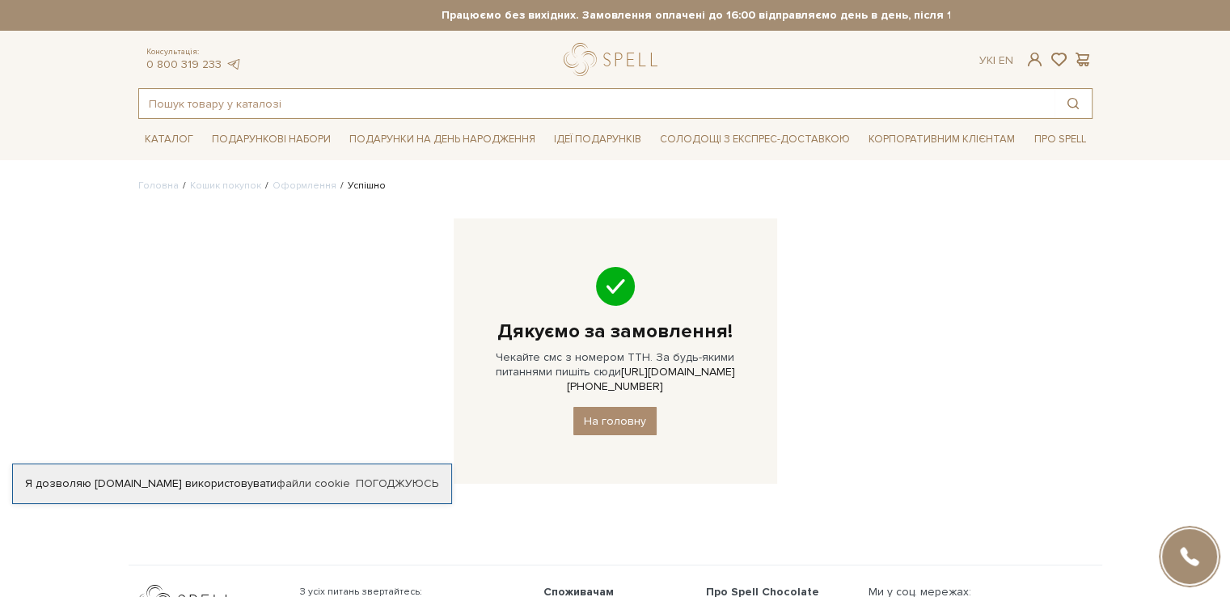
click at [272, 104] on input "text" at bounding box center [597, 103] width 916 height 29
type input "v"
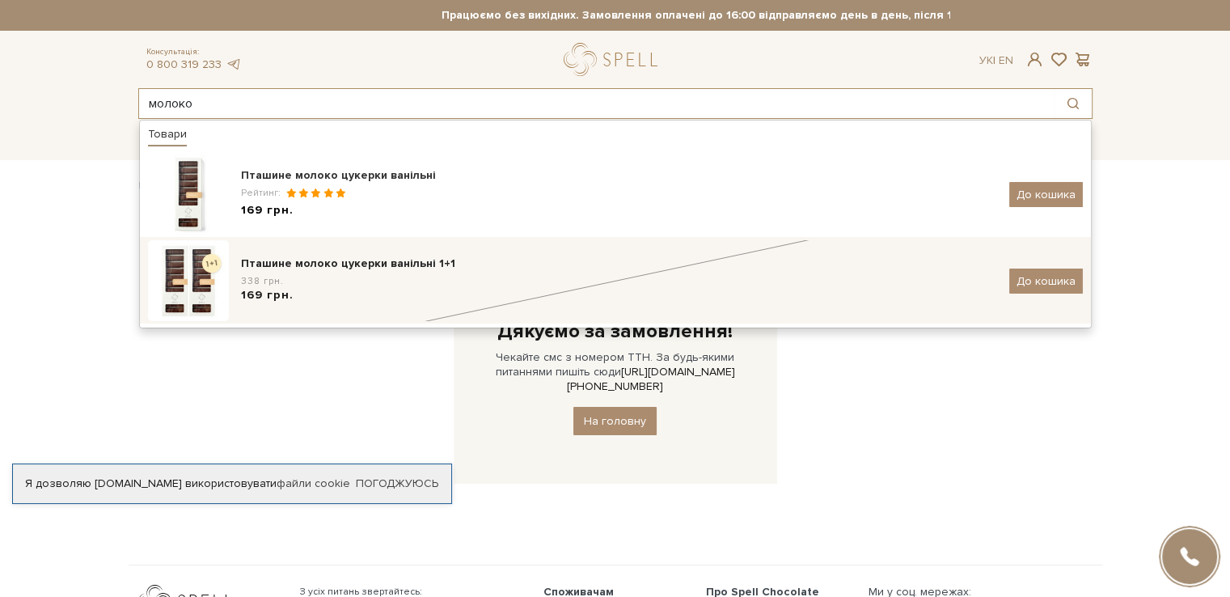
type input "молоко"
click at [390, 272] on div "Пташине молоко цукерки ванільні 1+1" at bounding box center [619, 264] width 756 height 16
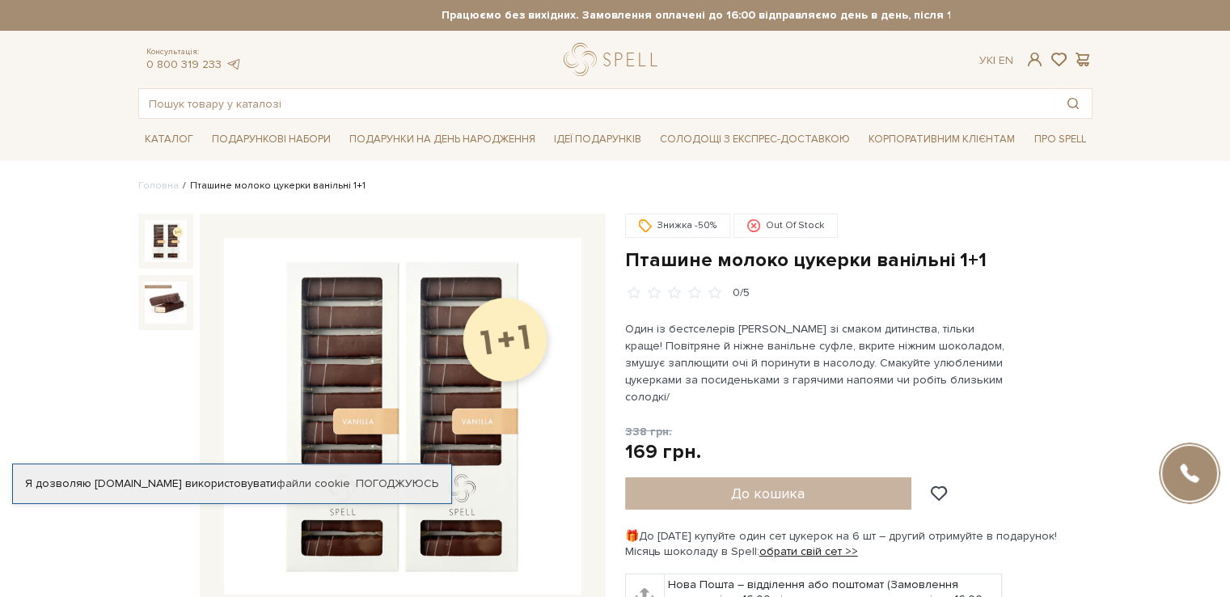
click at [815, 477] on div "До кошика" at bounding box center [795, 493] width 340 height 32
click at [768, 478] on div "До кошика" at bounding box center [795, 493] width 340 height 32
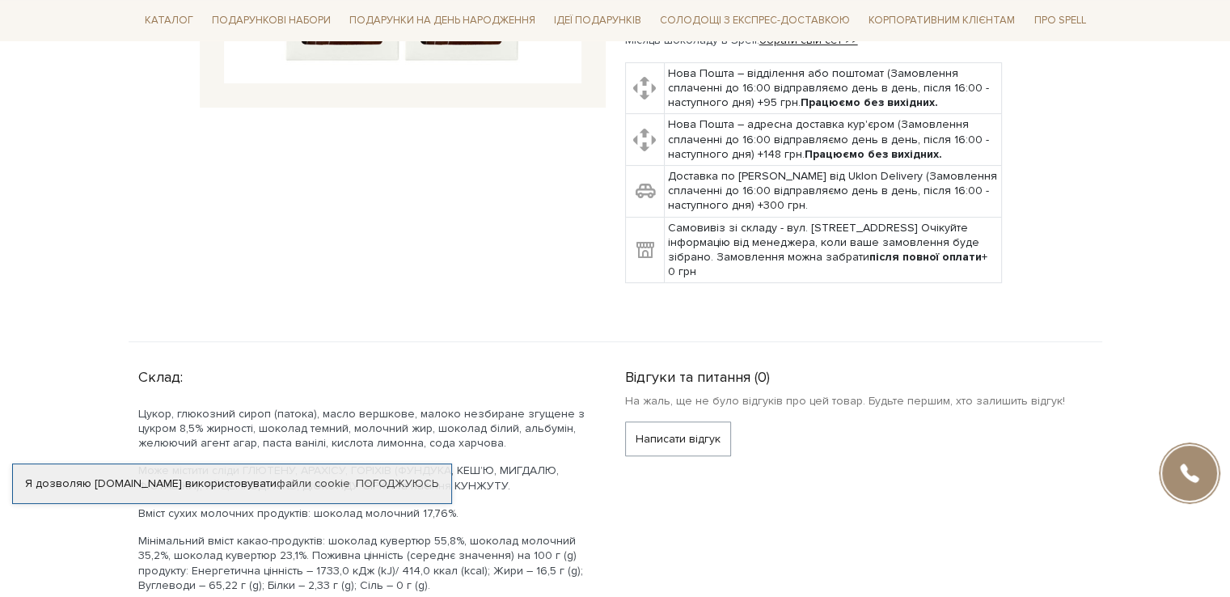
scroll to position [404, 0]
